Goal: Information Seeking & Learning: Find specific fact

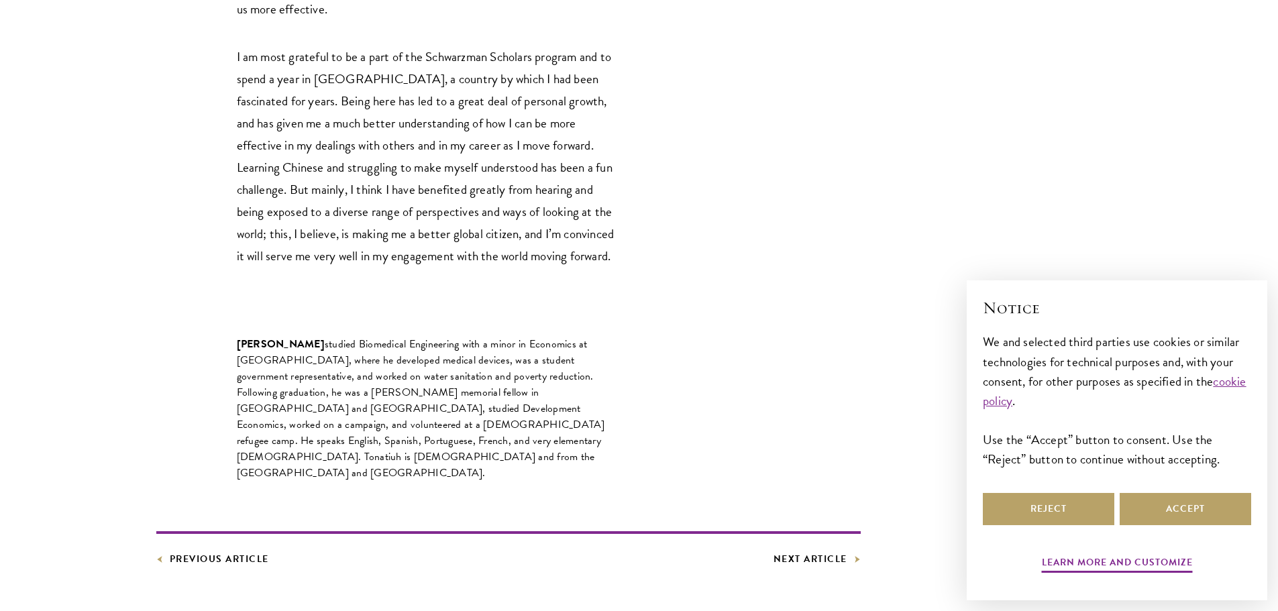
scroll to position [2009, 0]
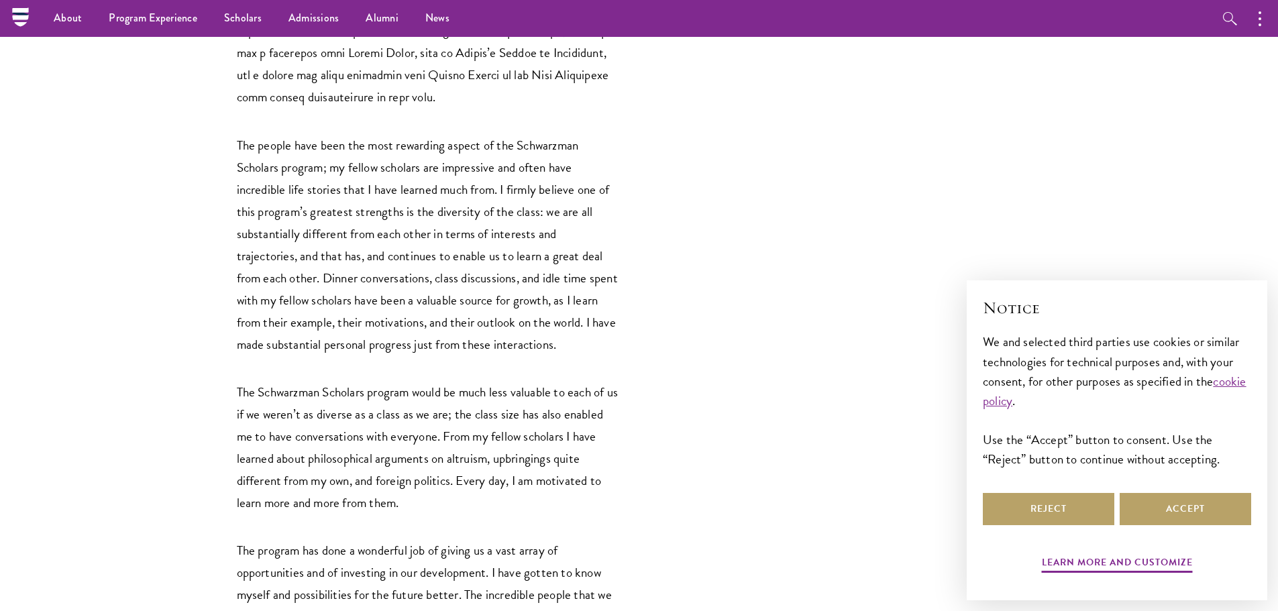
click at [43, 408] on article "Share Alumni [PERSON_NAME] (’18) on the Value of Learning From a Diverse Cohort…" at bounding box center [639, 219] width 1278 height 2490
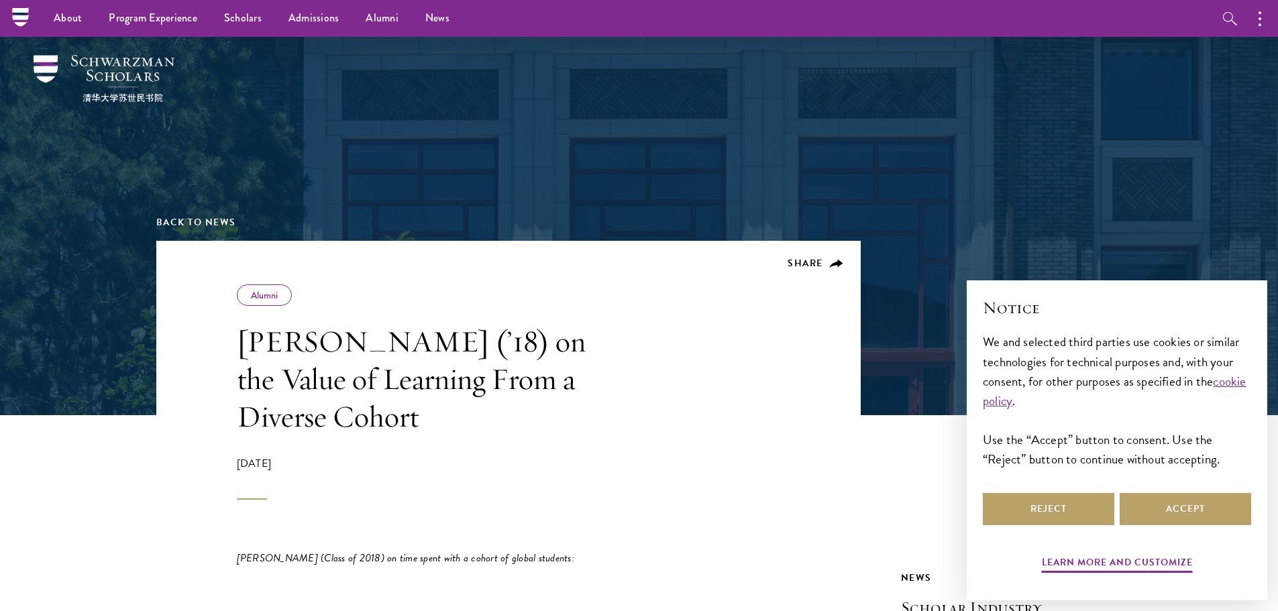
scroll to position [0, 0]
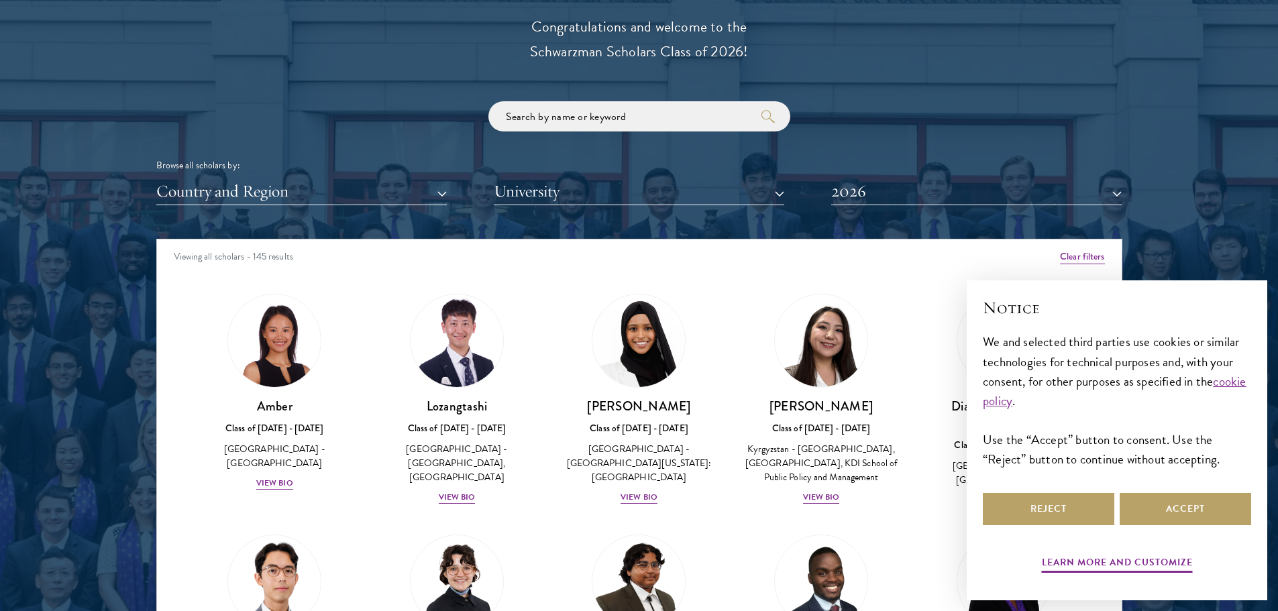
scroll to position [1543, 0]
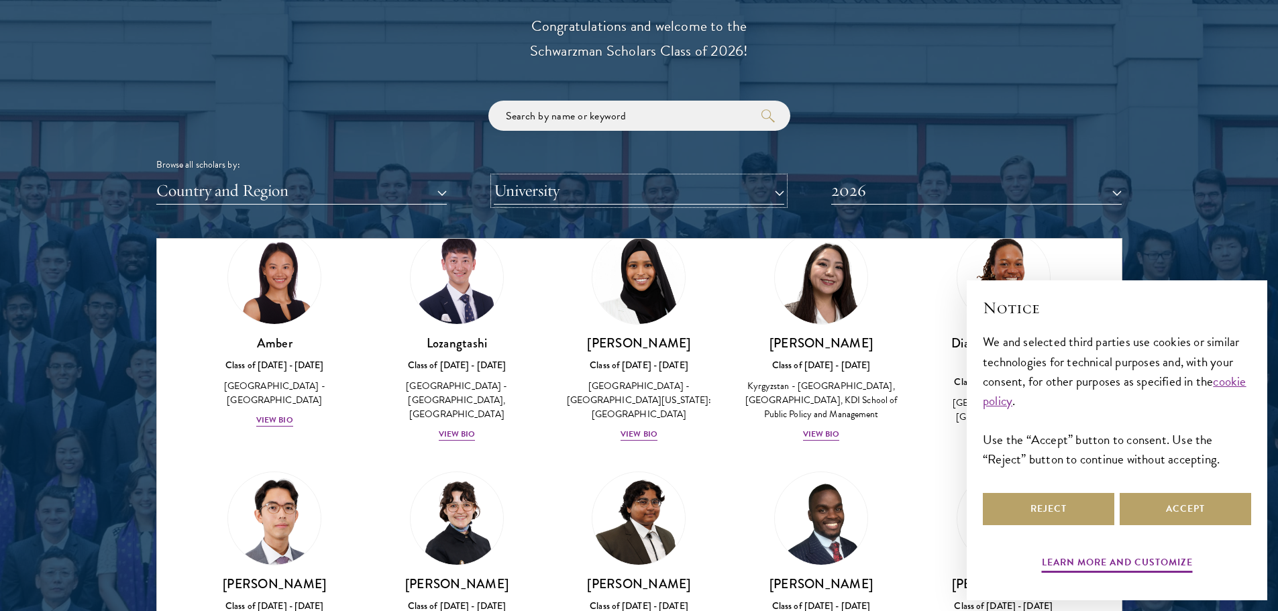
click at [570, 187] on button "University" at bounding box center [639, 191] width 290 height 28
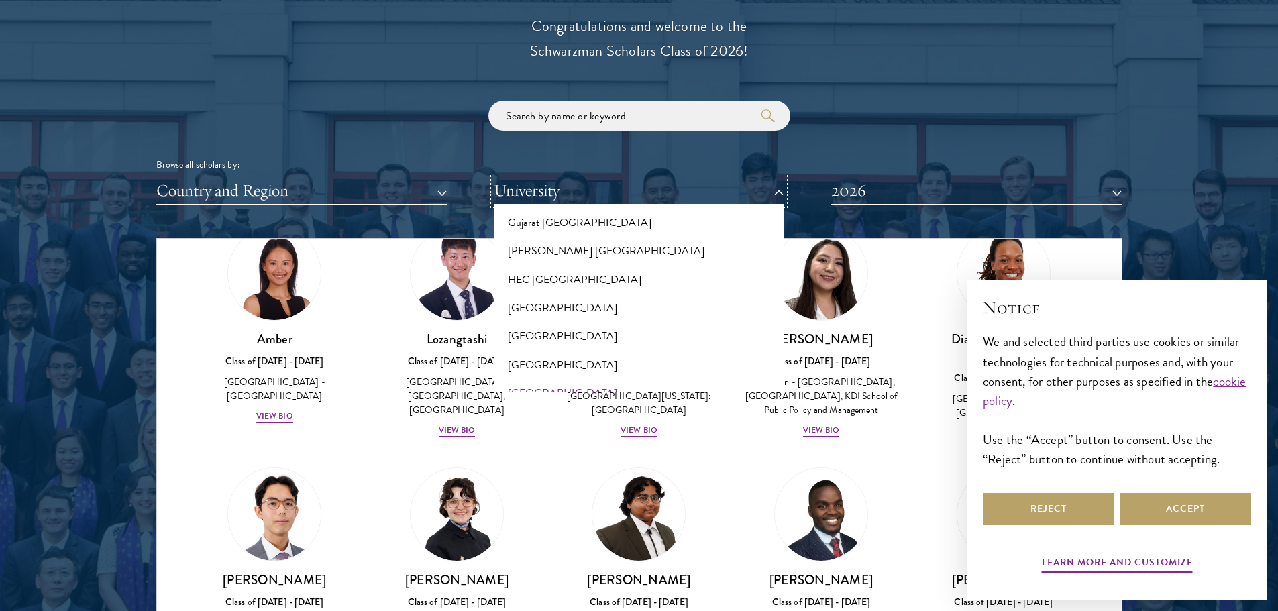
scroll to position [3213, 0]
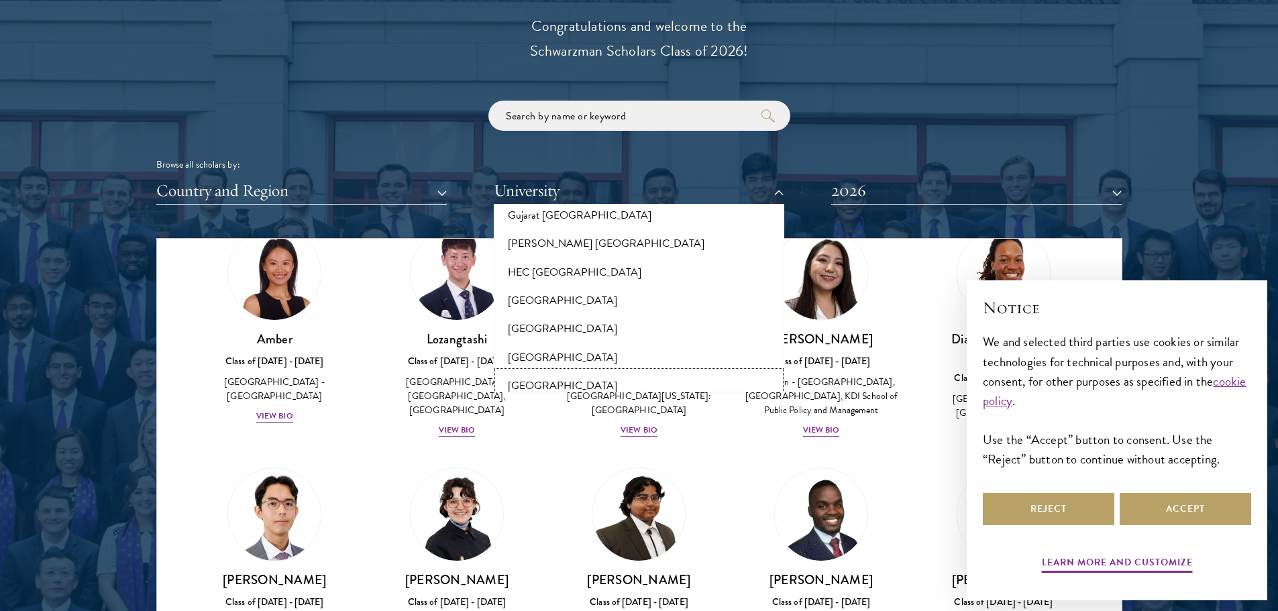
click at [545, 372] on button "[GEOGRAPHIC_DATA]" at bounding box center [639, 386] width 282 height 28
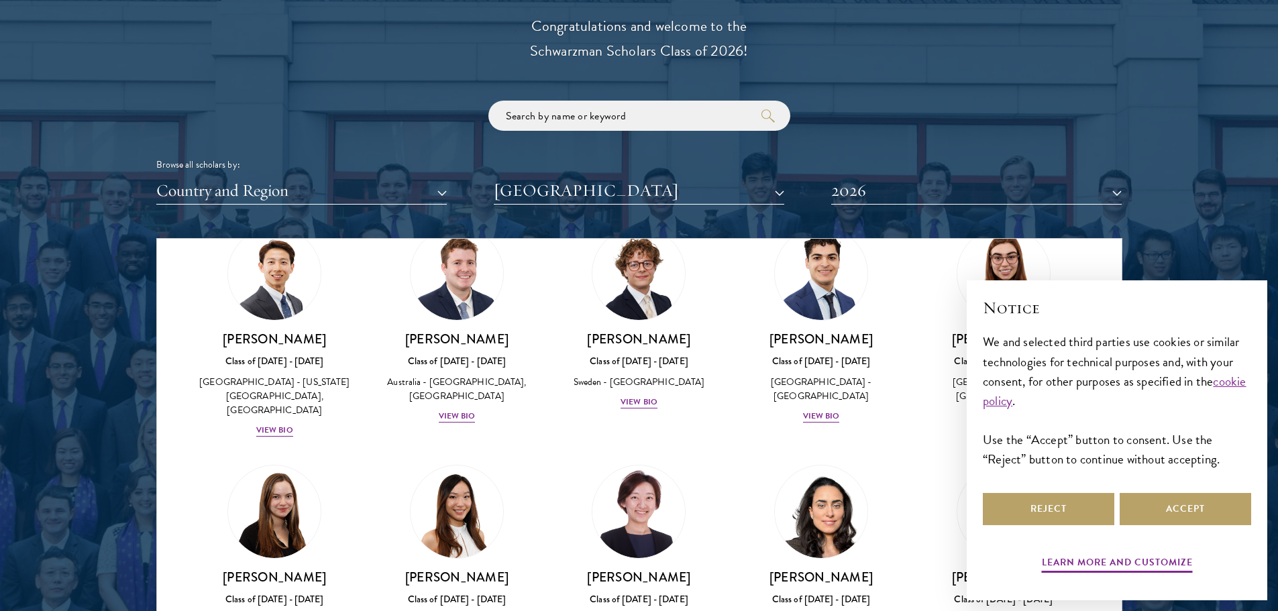
scroll to position [67, 0]
click at [575, 433] on div "Amber Class of [DATE] - [DATE] [GEOGRAPHIC_DATA] - [GEOGRAPHIC_DATA] View Bio C…" at bounding box center [639, 581] width 965 height 745
click at [1088, 511] on button "Reject" at bounding box center [1048, 509] width 131 height 32
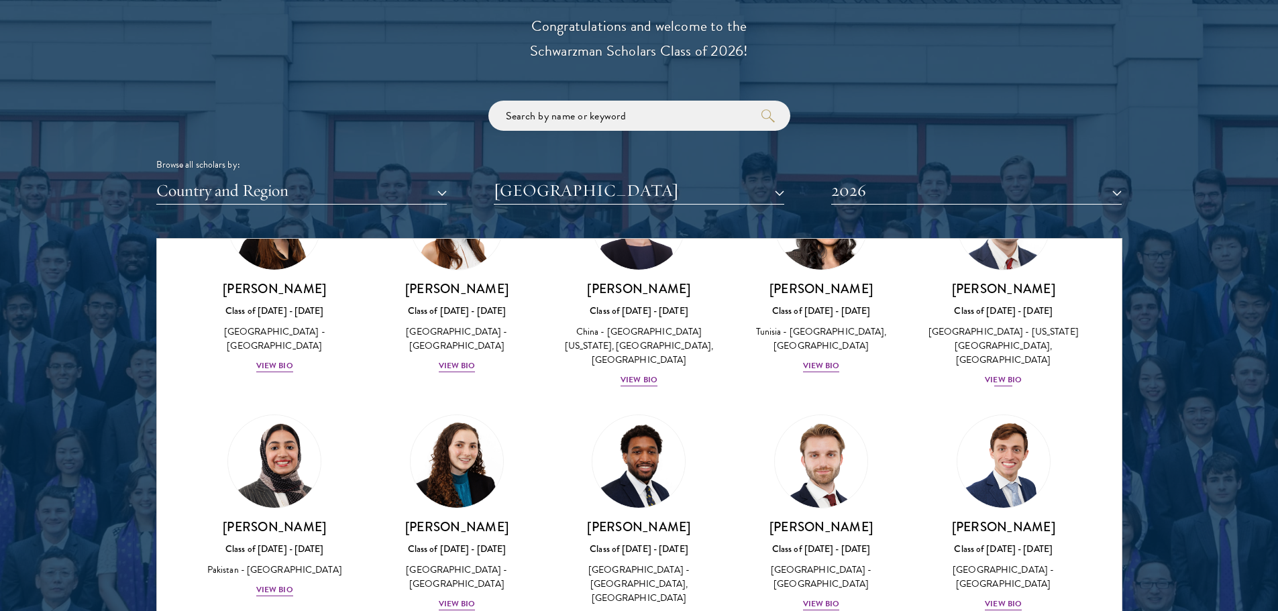
scroll to position [356, 0]
click at [1014, 193] on button "2026" at bounding box center [976, 191] width 290 height 28
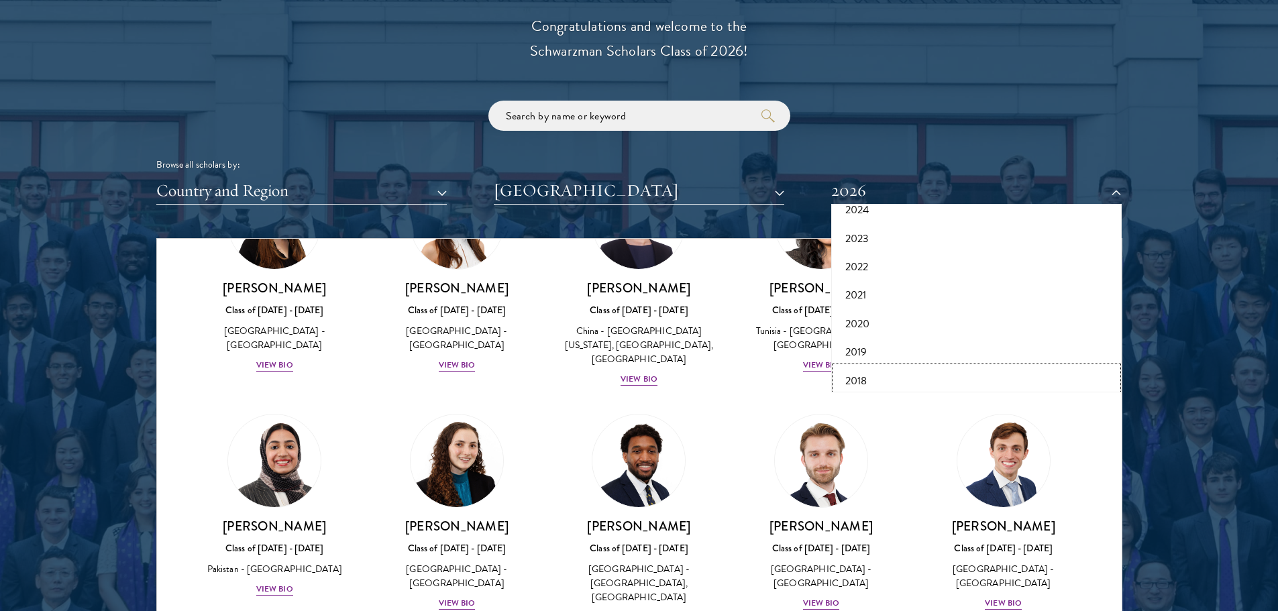
scroll to position [103, 0]
click at [913, 381] on button "2018" at bounding box center [976, 382] width 282 height 28
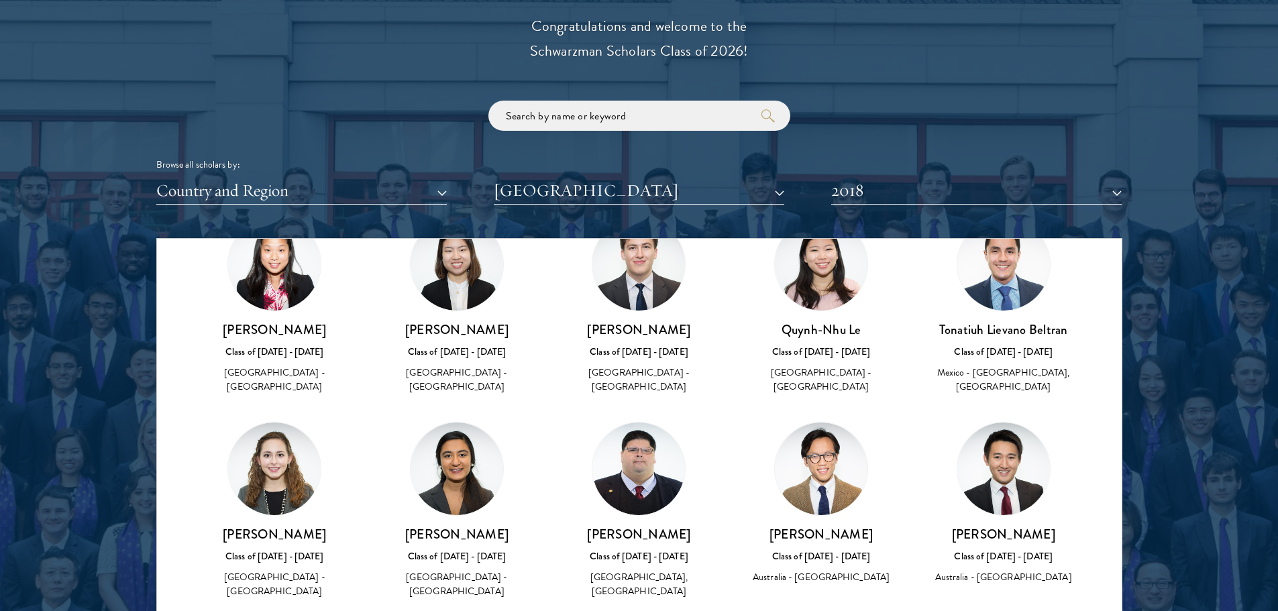
scroll to position [76, 0]
click at [902, 387] on div "[PERSON_NAME] Le Class of [DATE] - [DATE] [GEOGRAPHIC_DATA] - [GEOGRAPHIC_DATA]" at bounding box center [821, 306] width 182 height 205
click at [999, 280] on img at bounding box center [1003, 264] width 93 height 93
